Goal: Find specific page/section: Find specific page/section

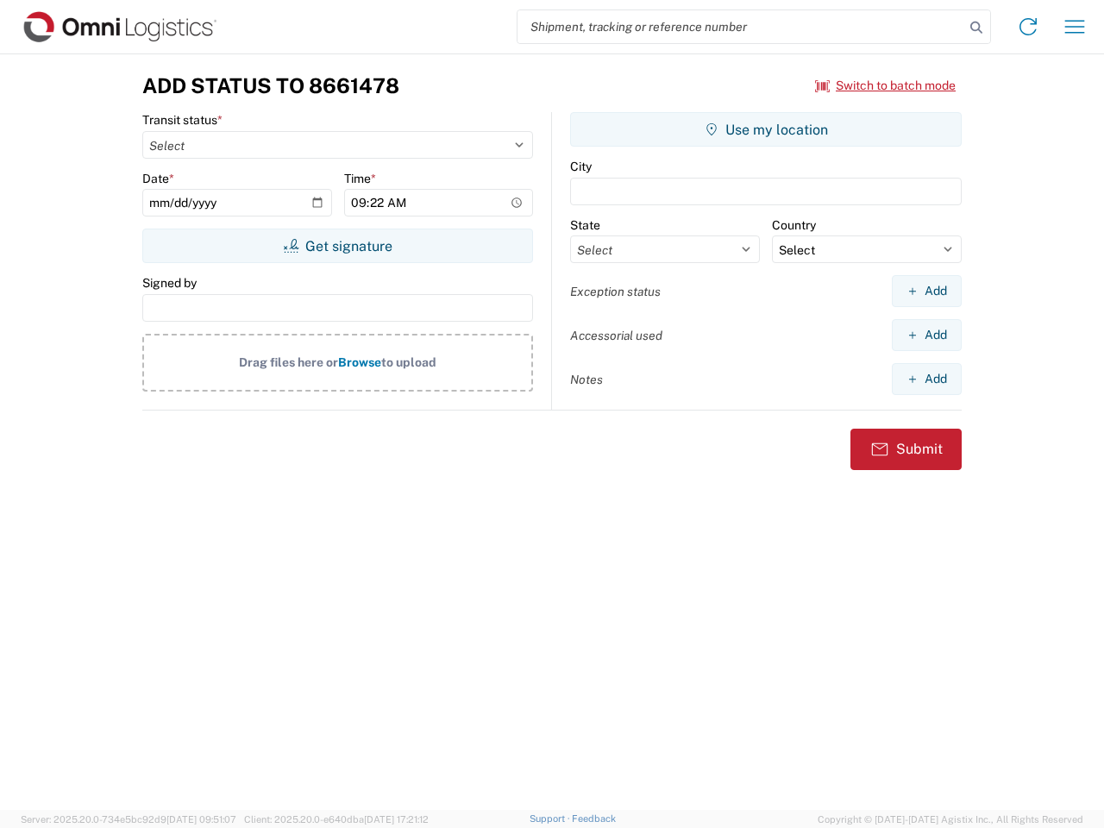
click at [741, 27] on input "search" at bounding box center [740, 26] width 447 height 33
click at [976, 28] on icon at bounding box center [976, 28] width 24 height 24
click at [1028, 27] on icon at bounding box center [1028, 27] width 28 height 28
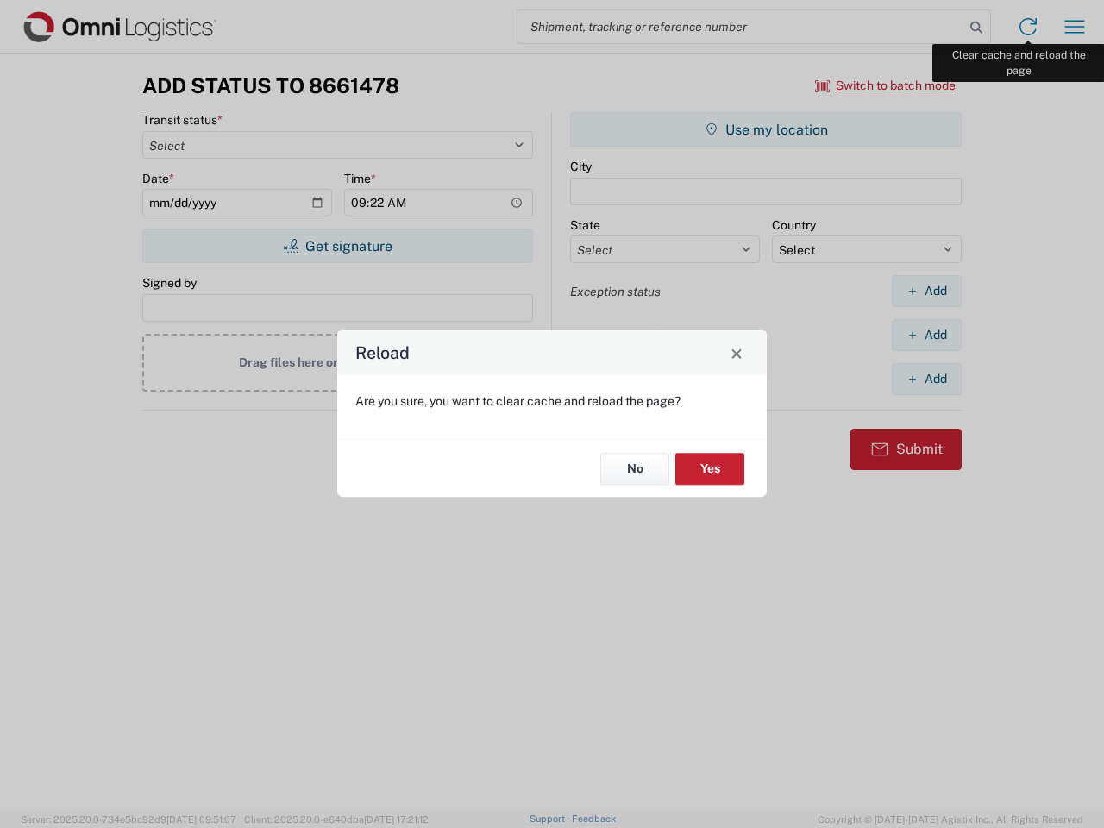
click at [1075, 27] on div "Reload Are you sure, you want to clear cache and reload the page? No Yes" at bounding box center [552, 414] width 1104 height 828
click at [886, 85] on div "Reload Are you sure, you want to clear cache and reload the page? No Yes" at bounding box center [552, 414] width 1104 height 828
click at [337, 246] on div "Reload Are you sure, you want to clear cache and reload the page? No Yes" at bounding box center [552, 414] width 1104 height 828
click at [766, 129] on div "Reload Are you sure, you want to clear cache and reload the page? No Yes" at bounding box center [552, 414] width 1104 height 828
click at [926, 291] on div "Reload Are you sure, you want to clear cache and reload the page? No Yes" at bounding box center [552, 414] width 1104 height 828
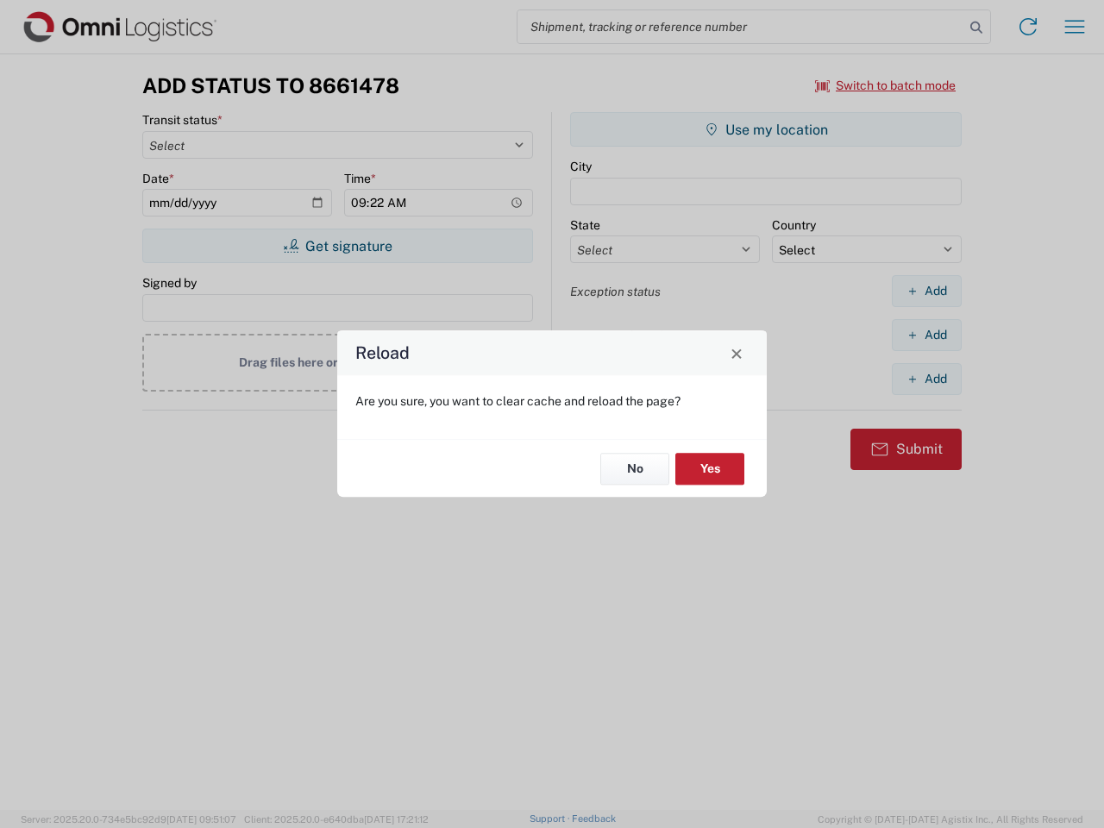
click at [926, 335] on div "Reload Are you sure, you want to clear cache and reload the page? No Yes" at bounding box center [552, 414] width 1104 height 828
click at [926, 379] on div "Reload Are you sure, you want to clear cache and reload the page? No Yes" at bounding box center [552, 414] width 1104 height 828
